Goal: Task Accomplishment & Management: Manage account settings

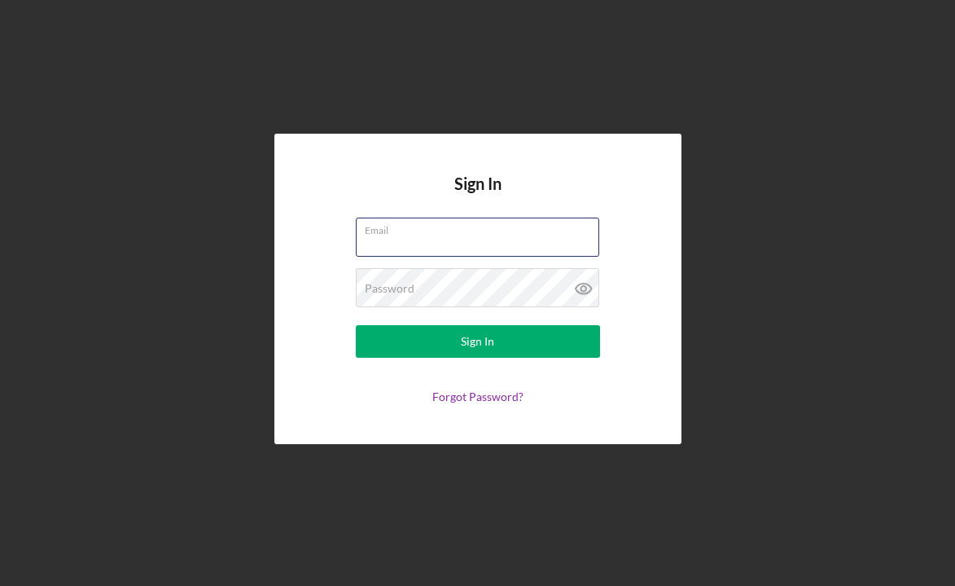
type input "[PERSON_NAME][EMAIL_ADDRESS][DOMAIN_NAME]"
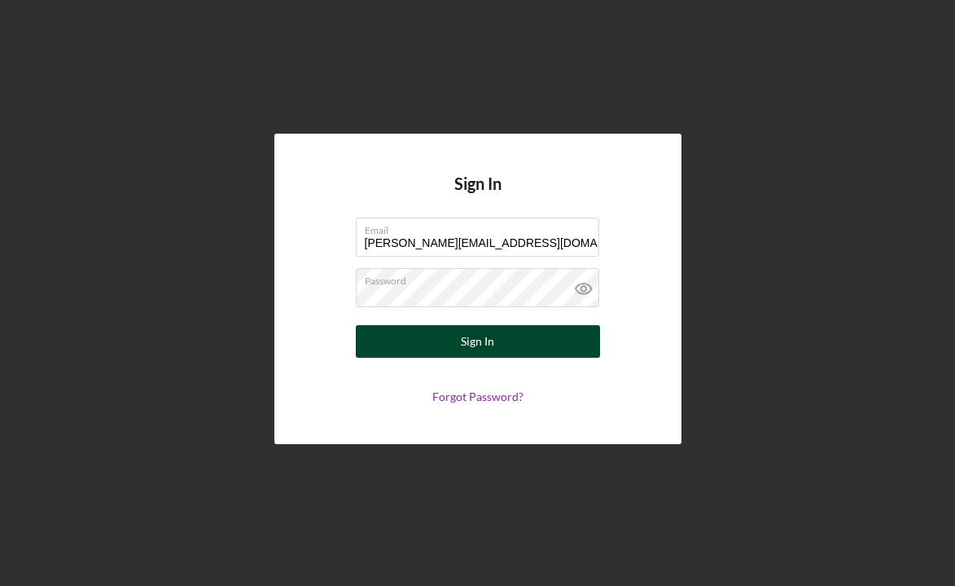
click at [525, 342] on button "Sign In" at bounding box center [478, 341] width 244 height 33
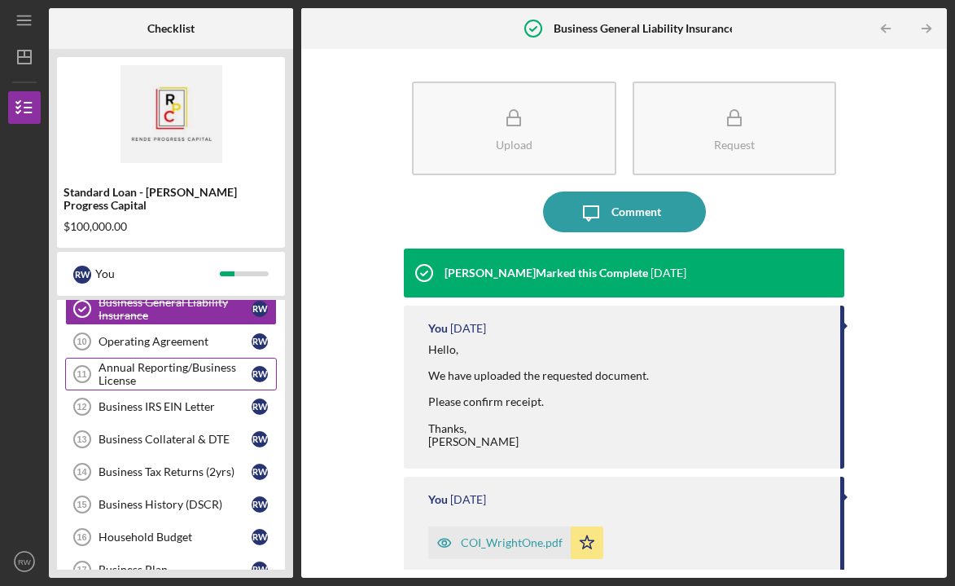
scroll to position [79, 0]
